Goal: Information Seeking & Learning: Check status

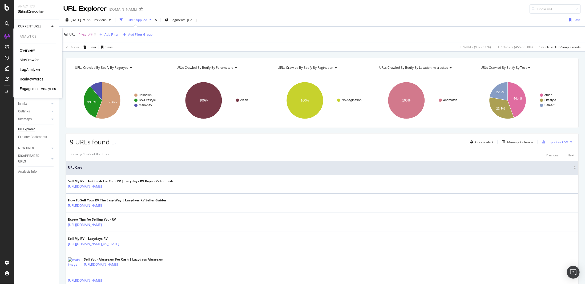
click at [30, 78] on div "RealKeywords" at bounding box center [32, 79] width 24 height 5
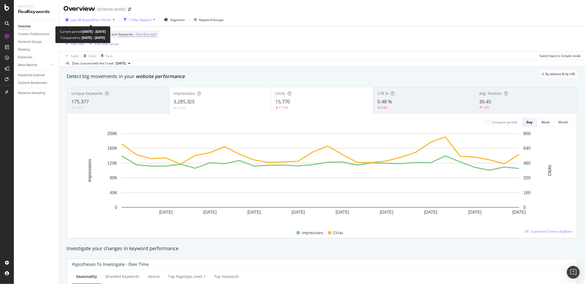
click at [105, 18] on span "vs Prev. Period" at bounding box center [100, 20] width 21 height 5
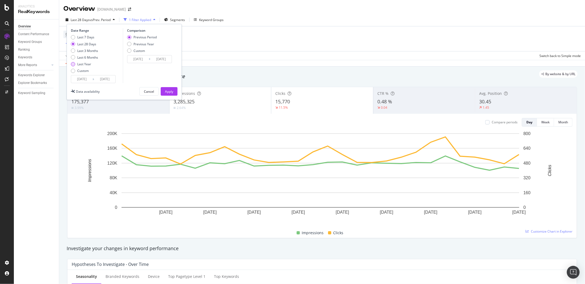
click at [83, 65] on div "Last Year" at bounding box center [84, 64] width 14 height 5
type input "[DATE]"
click at [169, 91] on div "Apply" at bounding box center [169, 91] width 8 height 5
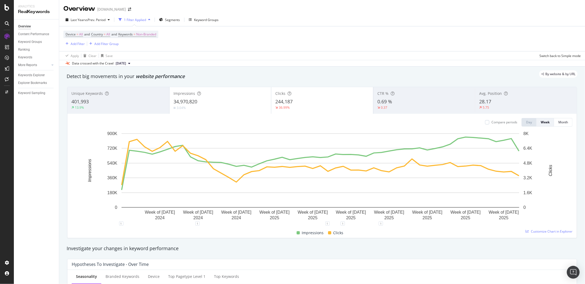
click at [240, 103] on div "34,970,820" at bounding box center [221, 101] width 94 height 7
